Goal: Information Seeking & Learning: Check status

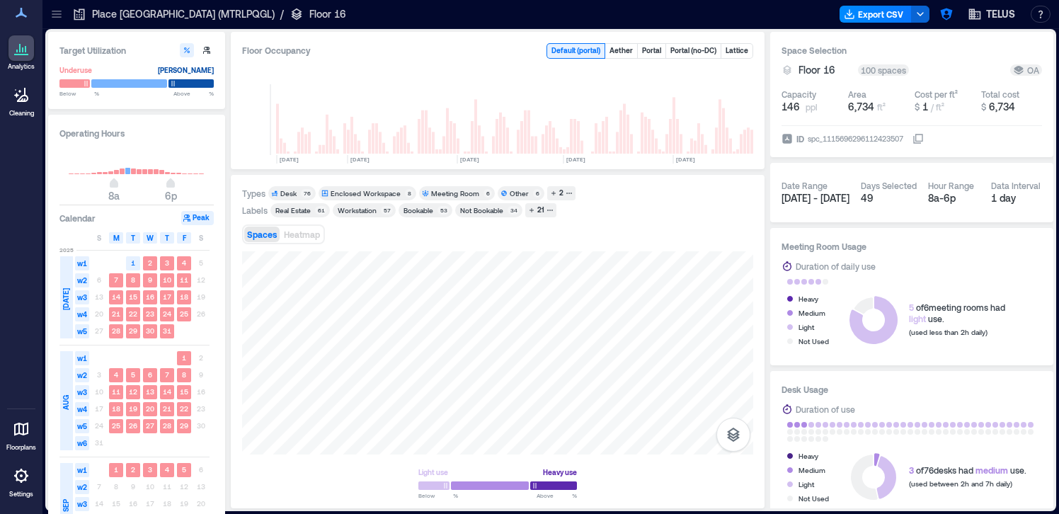
scroll to position [0, 2318]
